Goal: Transaction & Acquisition: Purchase product/service

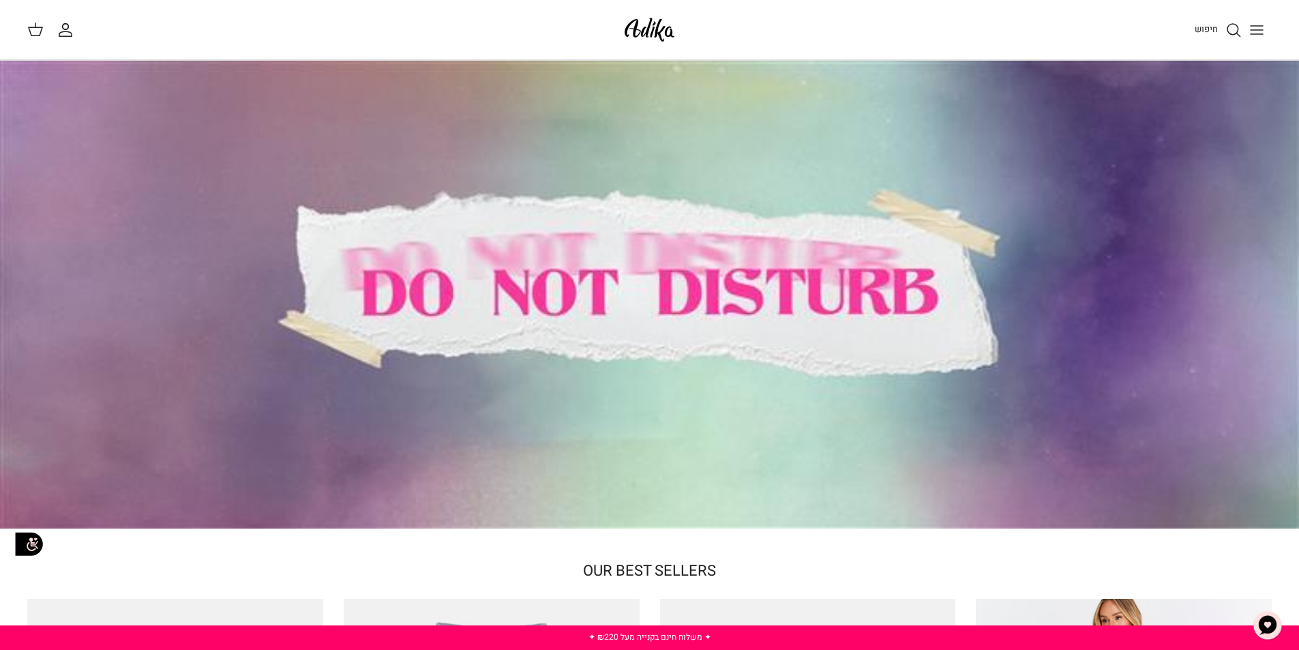
click at [1255, 31] on icon "Toggle menu" at bounding box center [1257, 30] width 16 height 16
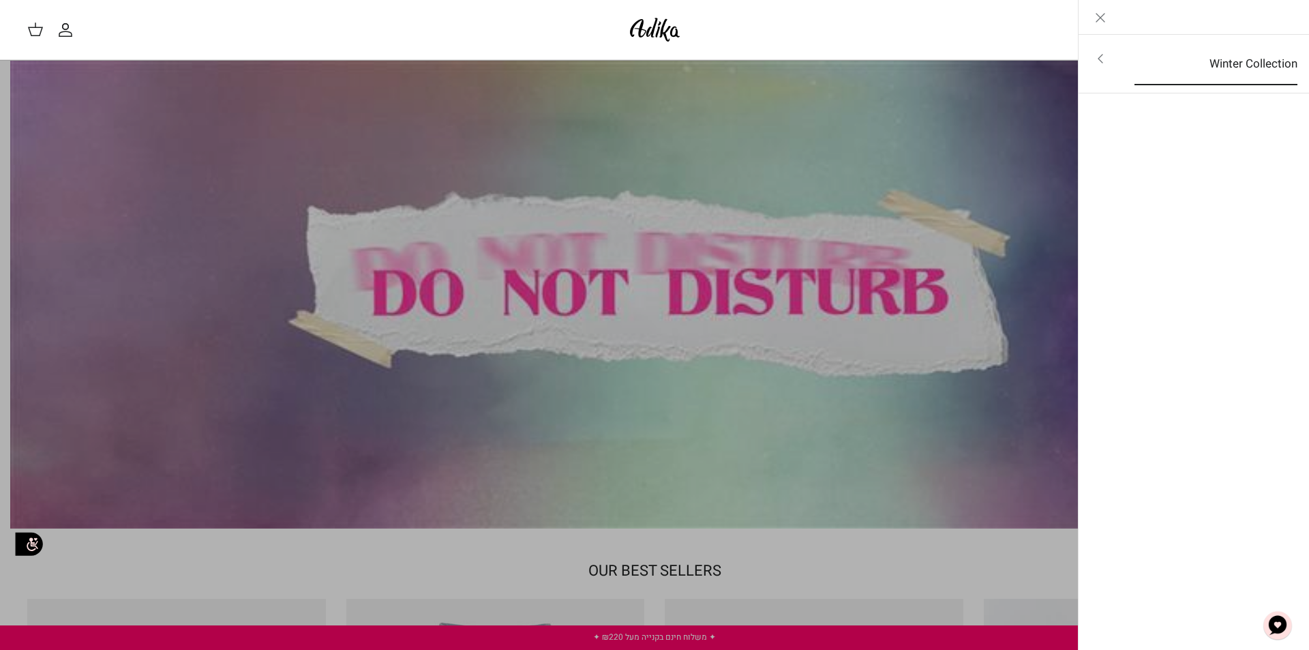
click at [1243, 74] on link "Winter Collection" at bounding box center [1217, 64] width 188 height 42
click at [1243, 74] on link "לכל הפריטים" at bounding box center [1195, 60] width 218 height 34
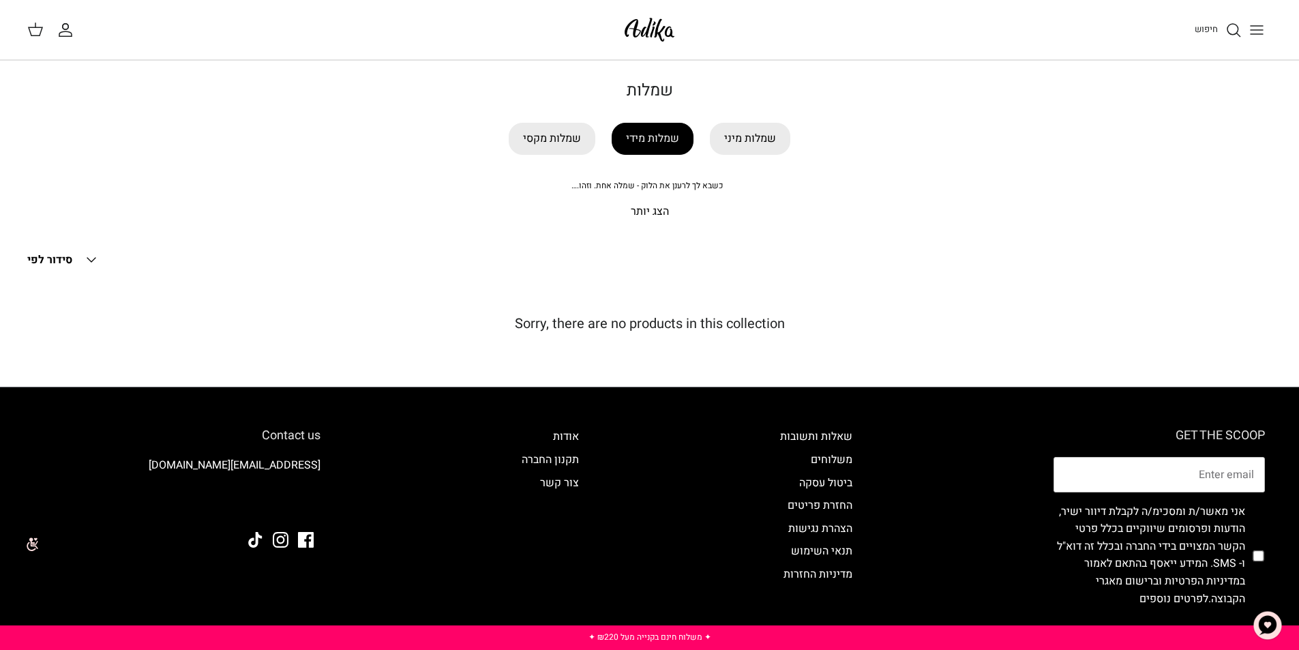
click at [668, 143] on link "שמלות מידי" at bounding box center [653, 139] width 82 height 32
